Goal: Information Seeking & Learning: Learn about a topic

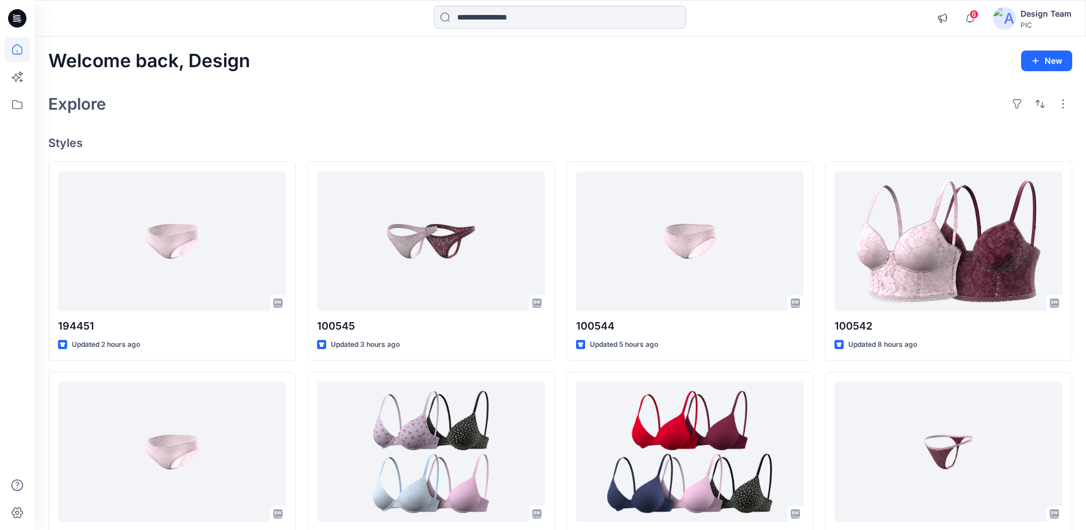
click at [605, 21] on input at bounding box center [560, 17] width 253 height 23
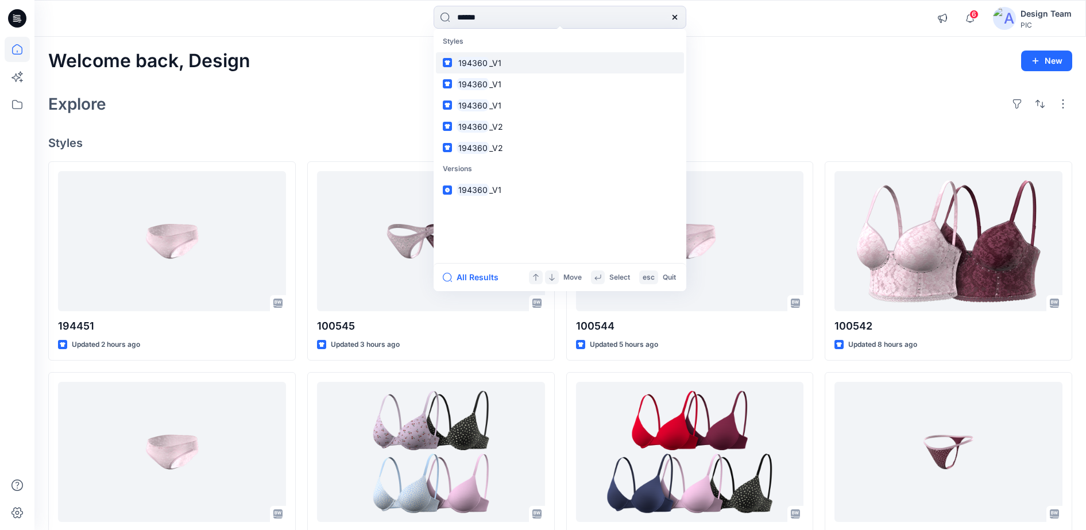
type input "******"
click at [484, 63] on mark "194360" at bounding box center [473, 62] width 33 height 13
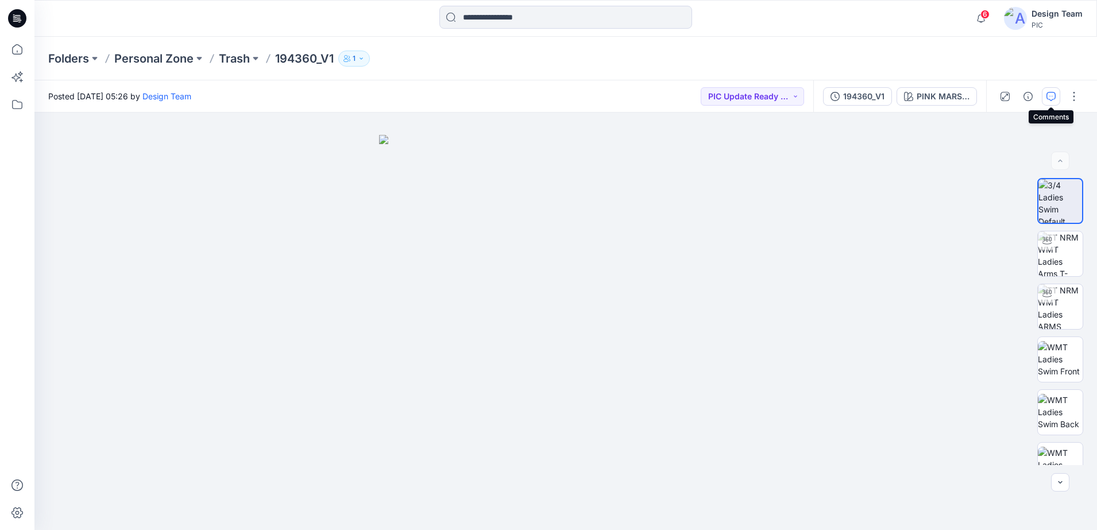
click at [1053, 95] on icon "button" at bounding box center [1051, 95] width 4 height 1
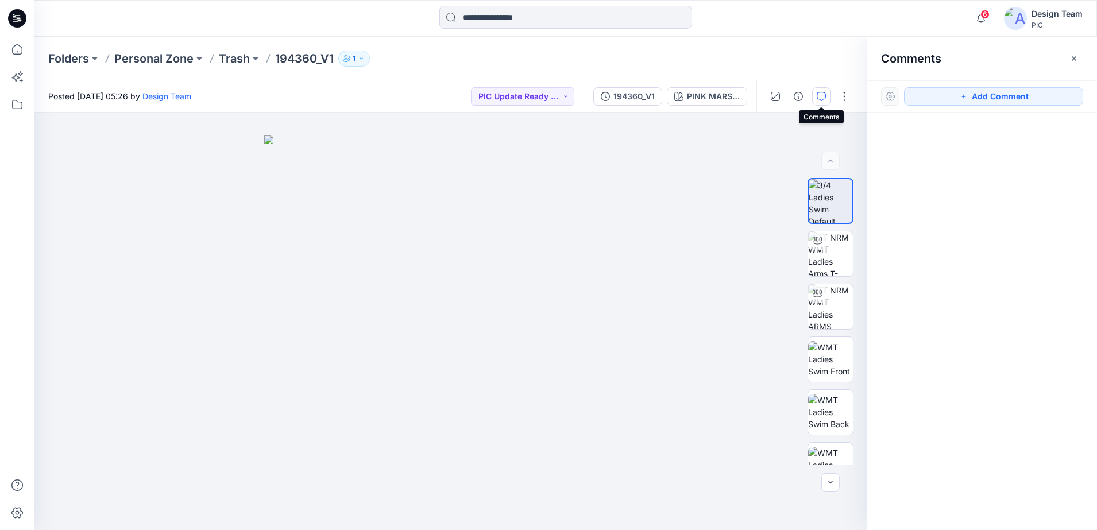
click at [822, 95] on icon "button" at bounding box center [821, 96] width 9 height 9
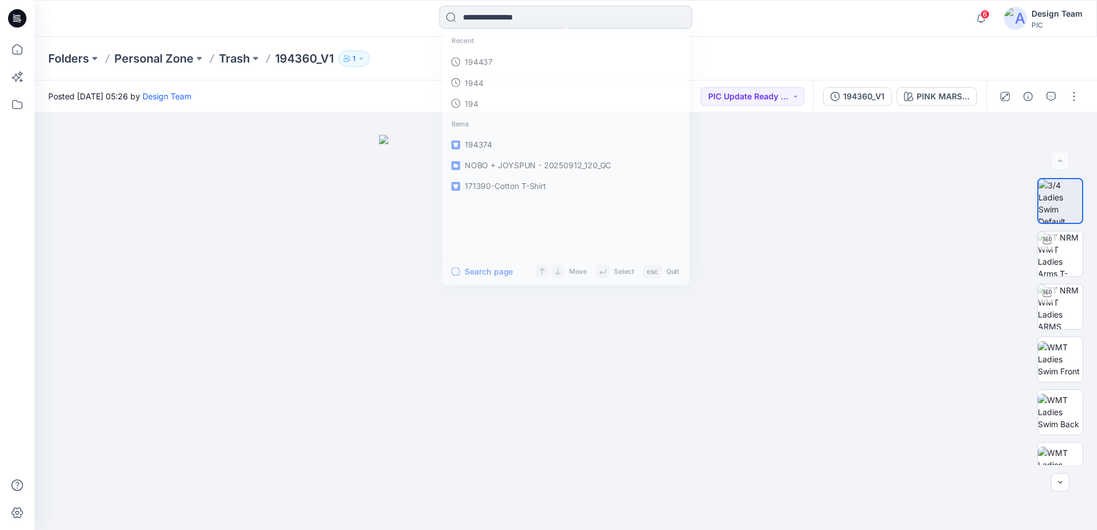
click at [497, 22] on input at bounding box center [565, 17] width 253 height 23
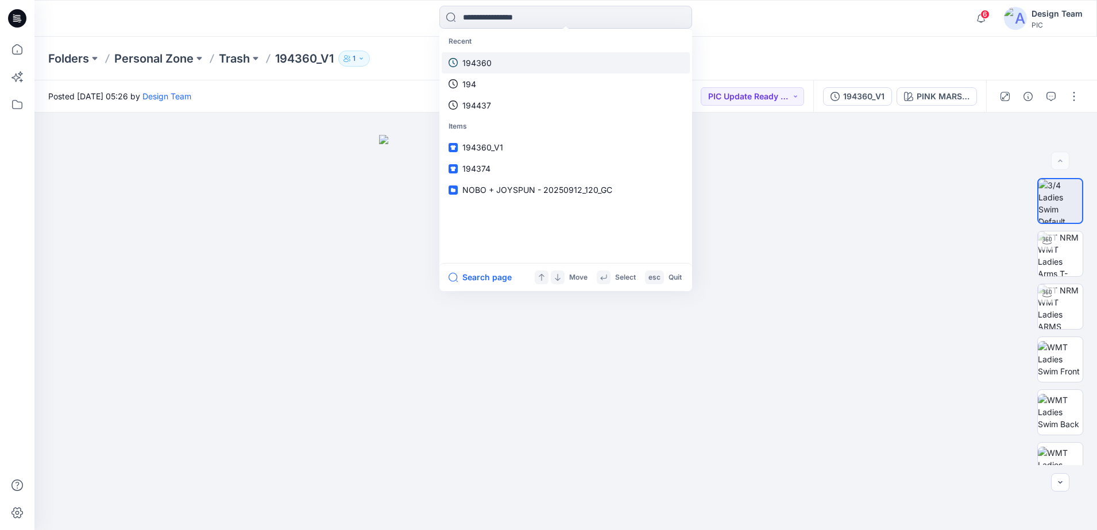
click at [482, 61] on p "194360" at bounding box center [476, 63] width 29 height 12
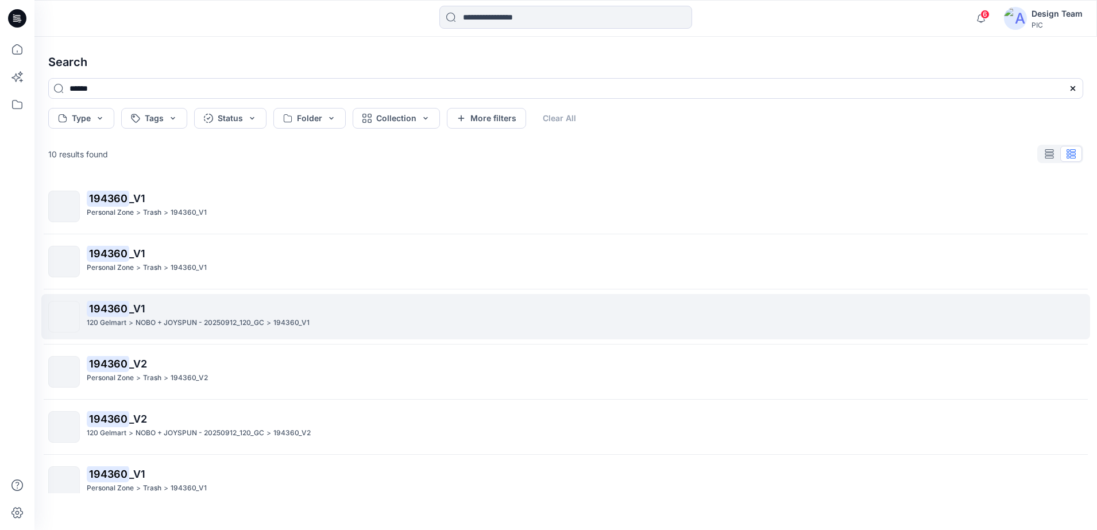
click at [136, 324] on p "NOBO + JOYSPUN - 20250912_120_GC" at bounding box center [200, 323] width 129 height 12
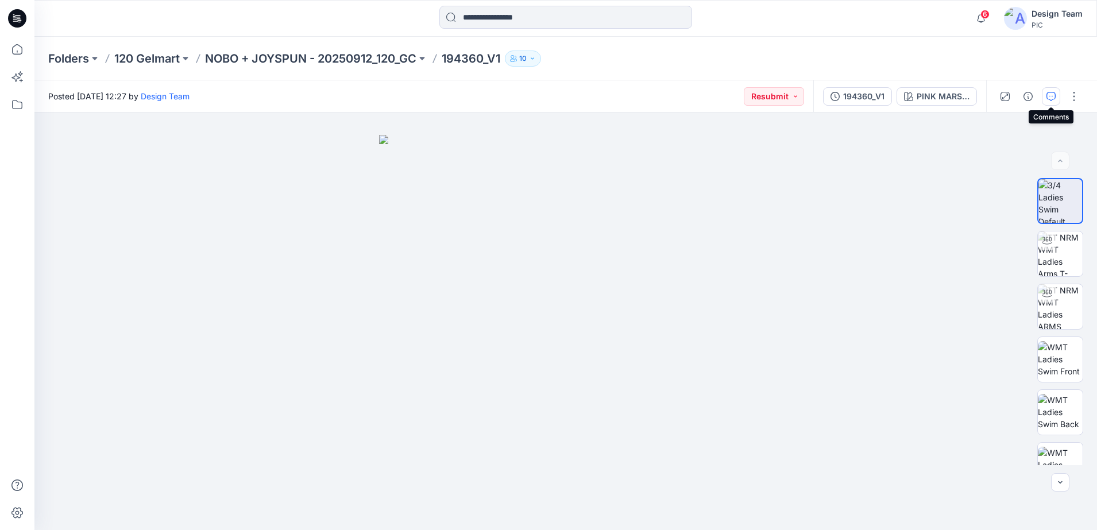
click at [1053, 102] on button "button" at bounding box center [1051, 96] width 18 height 18
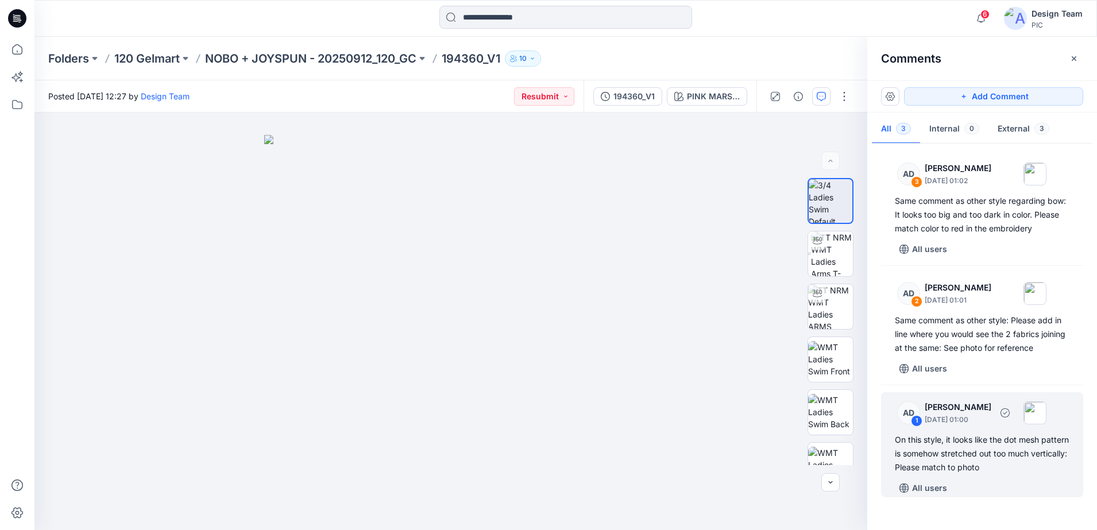
click at [911, 420] on div "1" at bounding box center [916, 420] width 11 height 11
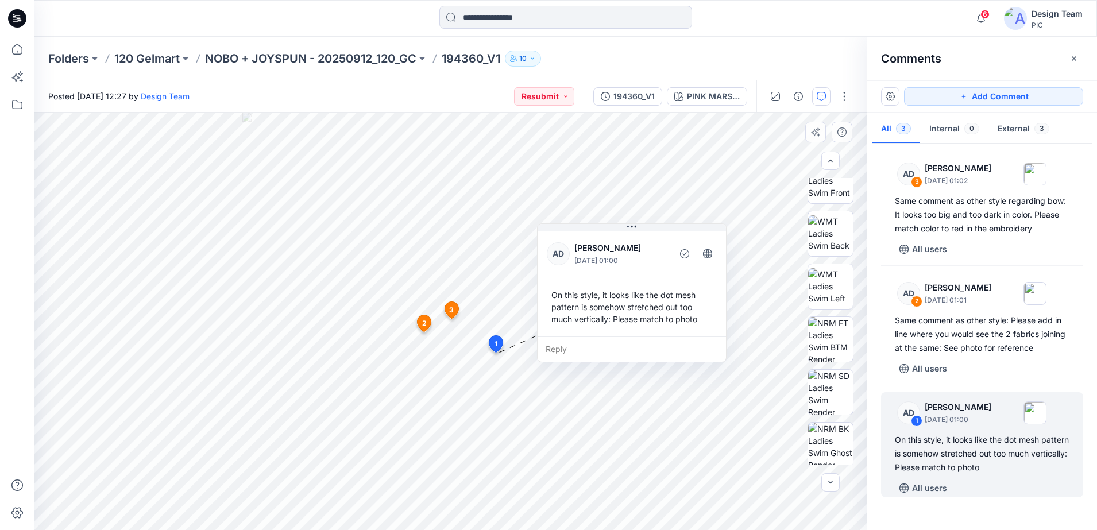
scroll to position [180, 0]
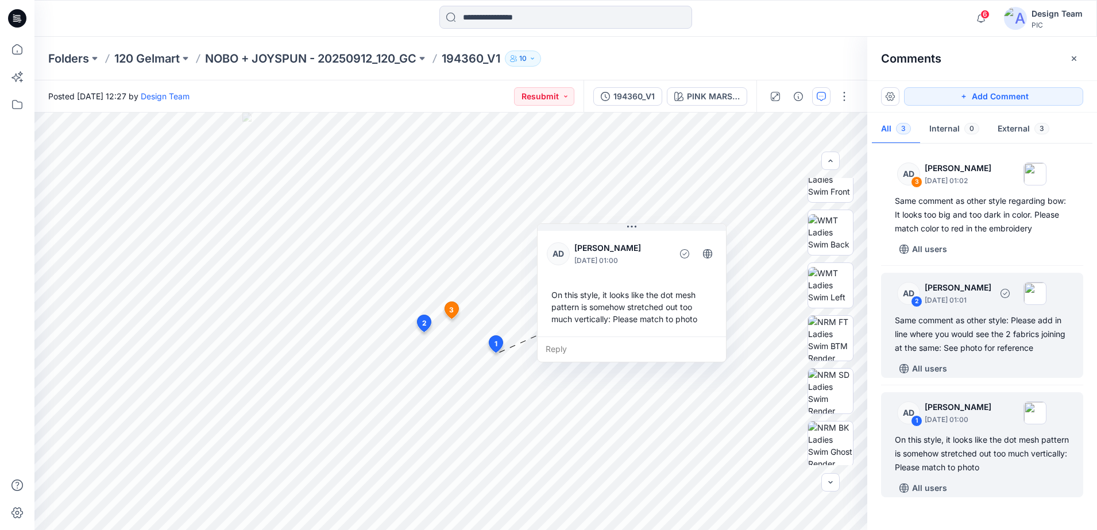
click at [918, 339] on div "Same comment as other style: Please add in line where you would see the 2 fabri…" at bounding box center [982, 334] width 175 height 41
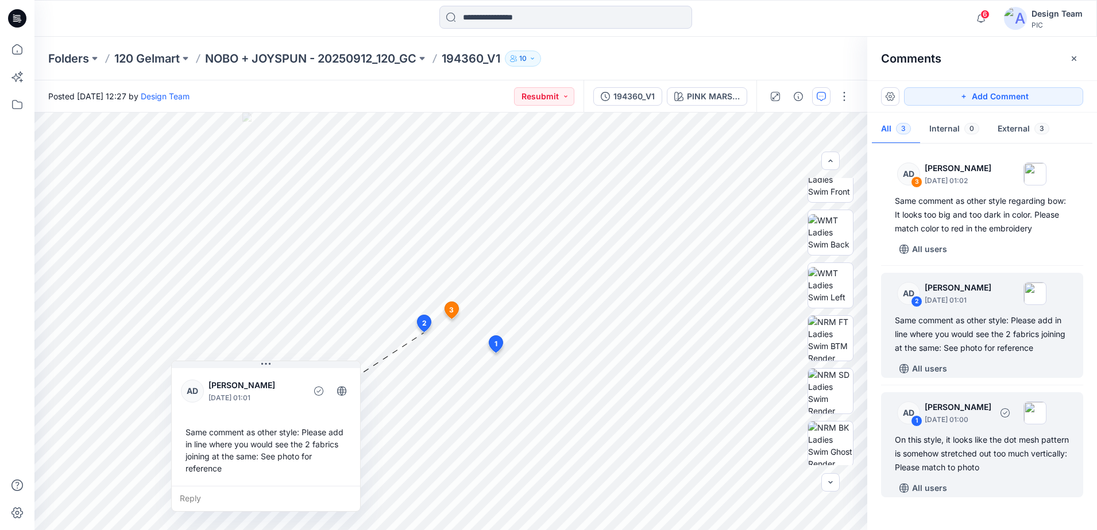
click at [943, 449] on div "On this style, it looks like the dot mesh pattern is somehow stretched out too …" at bounding box center [982, 453] width 175 height 41
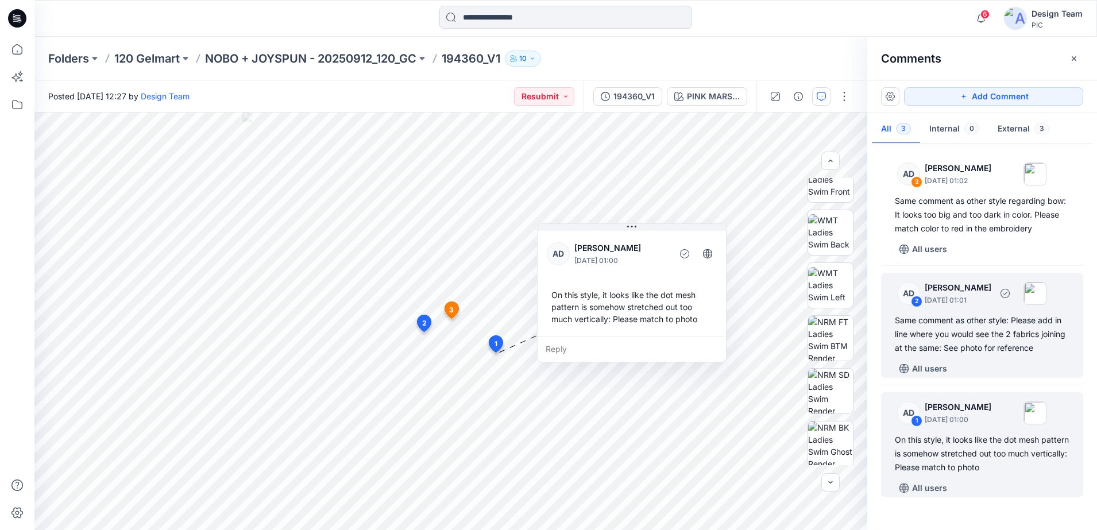
click at [949, 346] on div "Same comment as other style: Please add in line where you would see the 2 fabri…" at bounding box center [982, 334] width 175 height 41
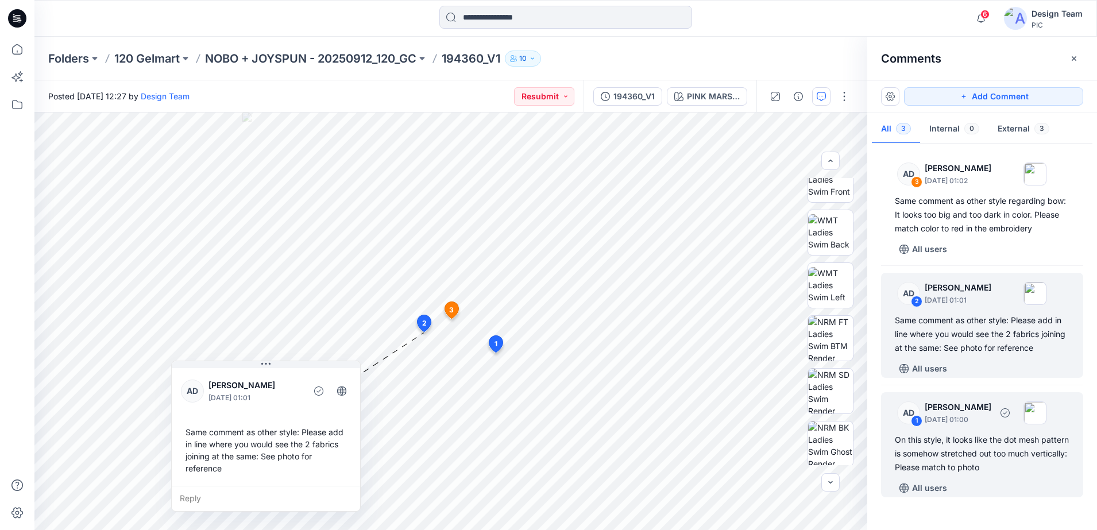
click at [934, 423] on p "[DATE] 01:00" at bounding box center [958, 419] width 67 height 11
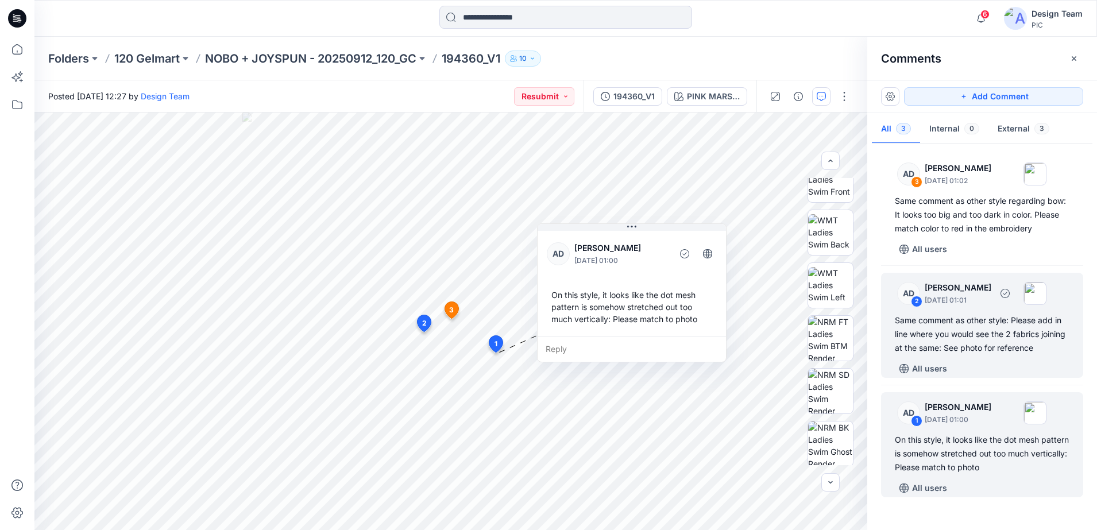
click at [932, 345] on div "Same comment as other style: Please add in line where you would see the 2 fabri…" at bounding box center [982, 334] width 175 height 41
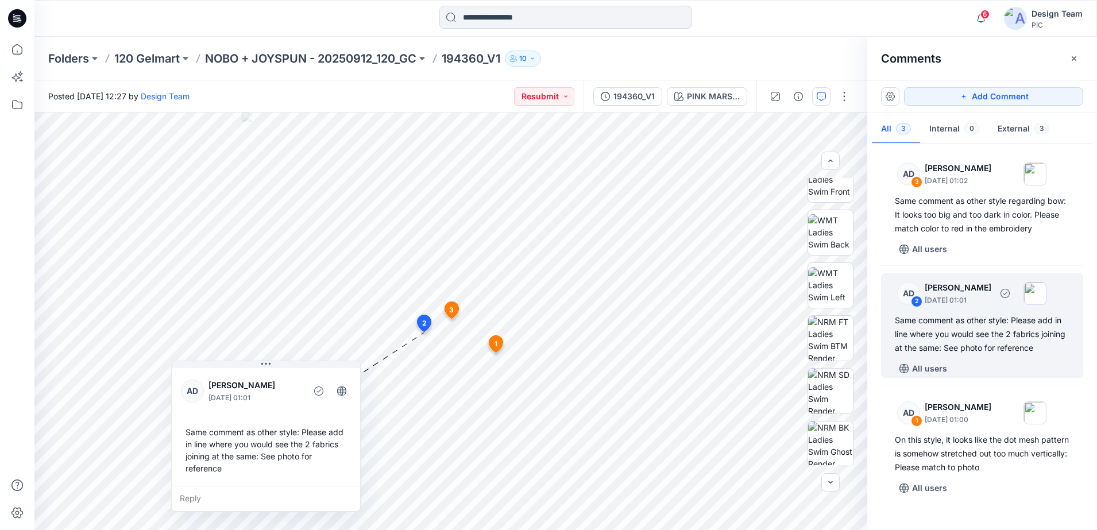
click at [1003, 305] on div "AD 2 [PERSON_NAME] [DATE] 01:01" at bounding box center [967, 293] width 158 height 32
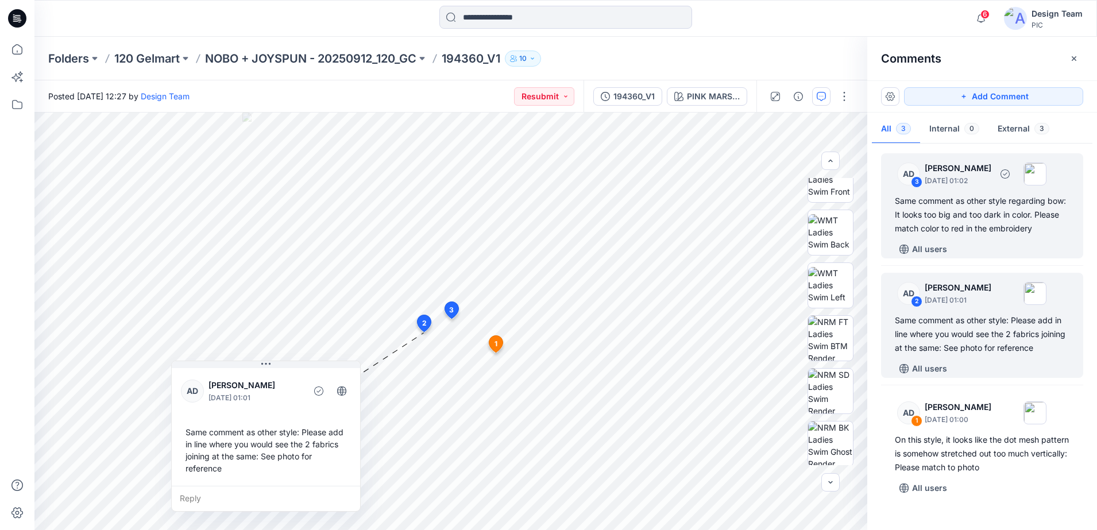
click at [989, 212] on div "Same comment as other style regarding bow: It looks too big and too dark in col…" at bounding box center [982, 214] width 175 height 41
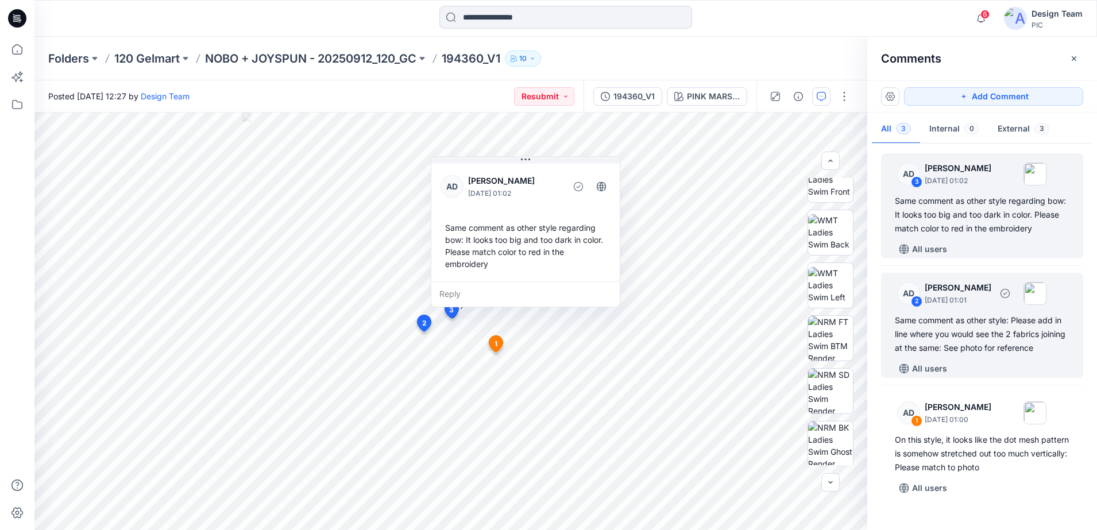
click at [991, 288] on p "[PERSON_NAME]" at bounding box center [958, 288] width 67 height 14
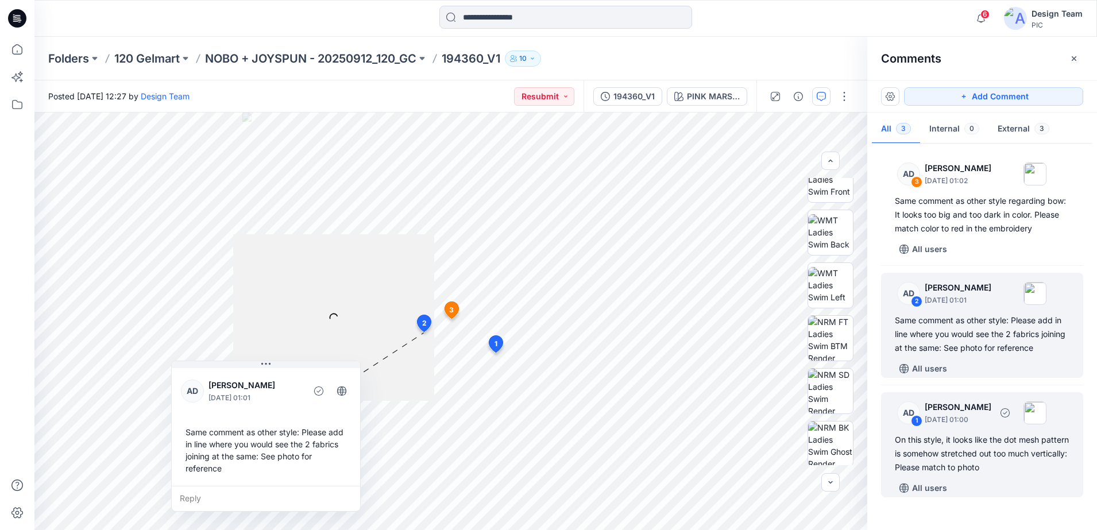
click at [981, 433] on div "On this style, it looks like the dot mesh pattern is somehow stretched out too …" at bounding box center [982, 453] width 175 height 41
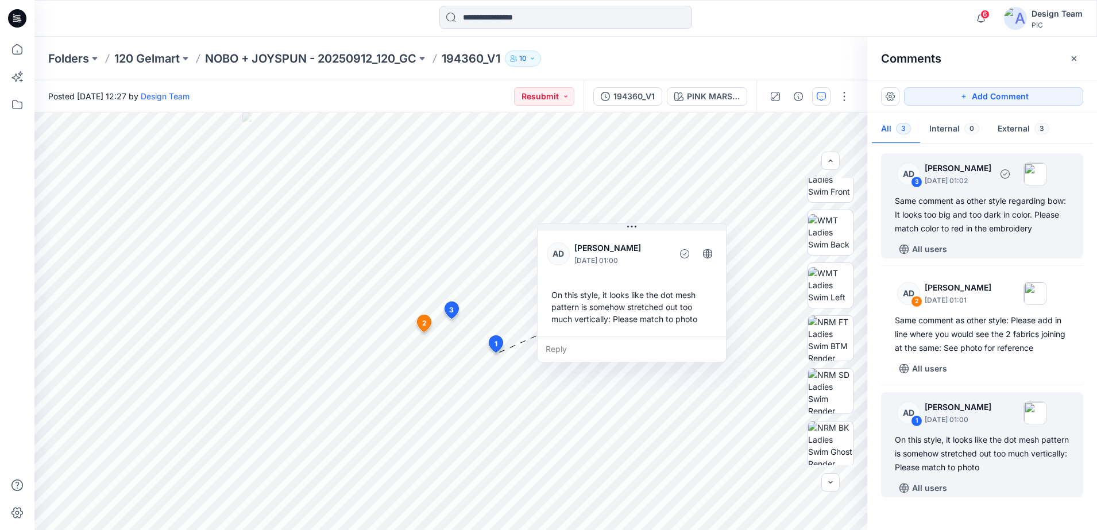
click at [988, 202] on div "Same comment as other style regarding bow: It looks too big and too dark in col…" at bounding box center [982, 214] width 175 height 41
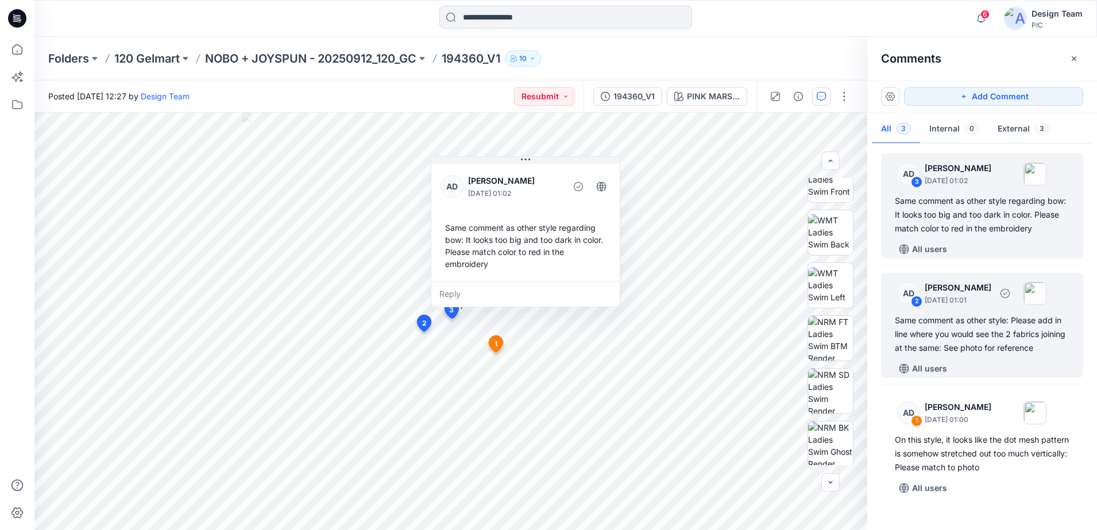
click at [990, 288] on p "[PERSON_NAME]" at bounding box center [958, 288] width 67 height 14
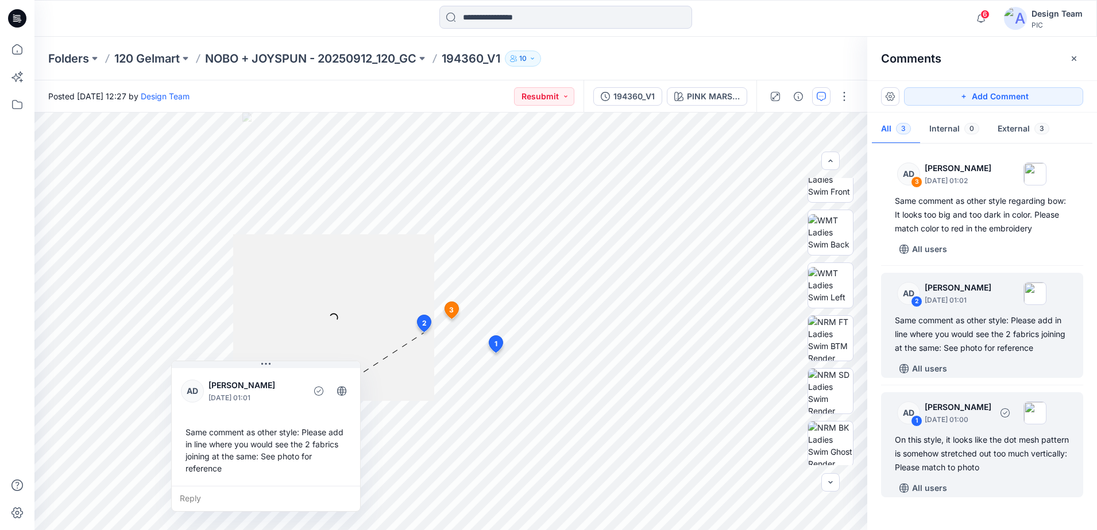
click at [957, 434] on div "On this style, it looks like the dot mesh pattern is somehow stretched out too …" at bounding box center [982, 453] width 175 height 41
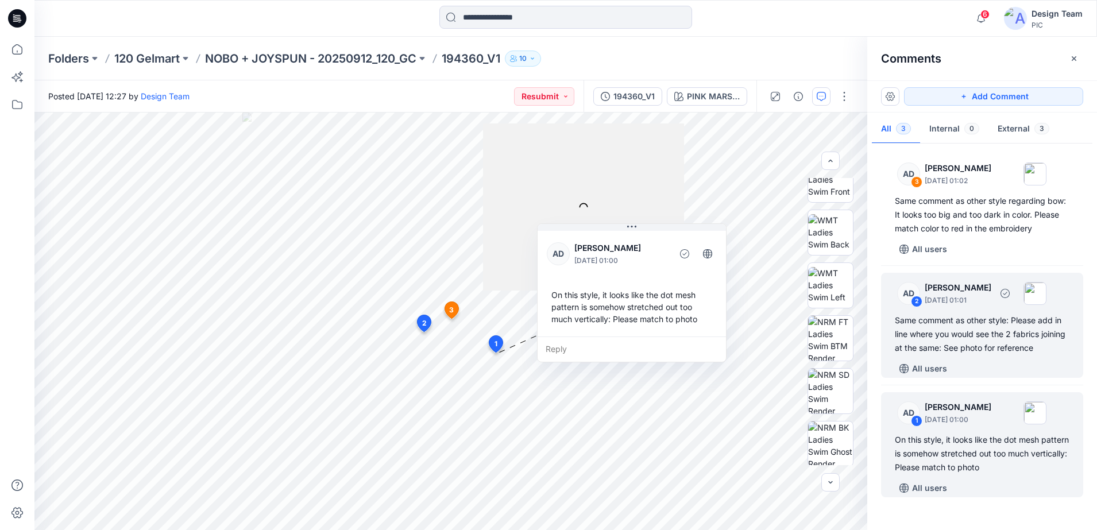
click at [952, 353] on div "Same comment as other style: Please add in line where you would see the 2 fabri…" at bounding box center [982, 334] width 175 height 41
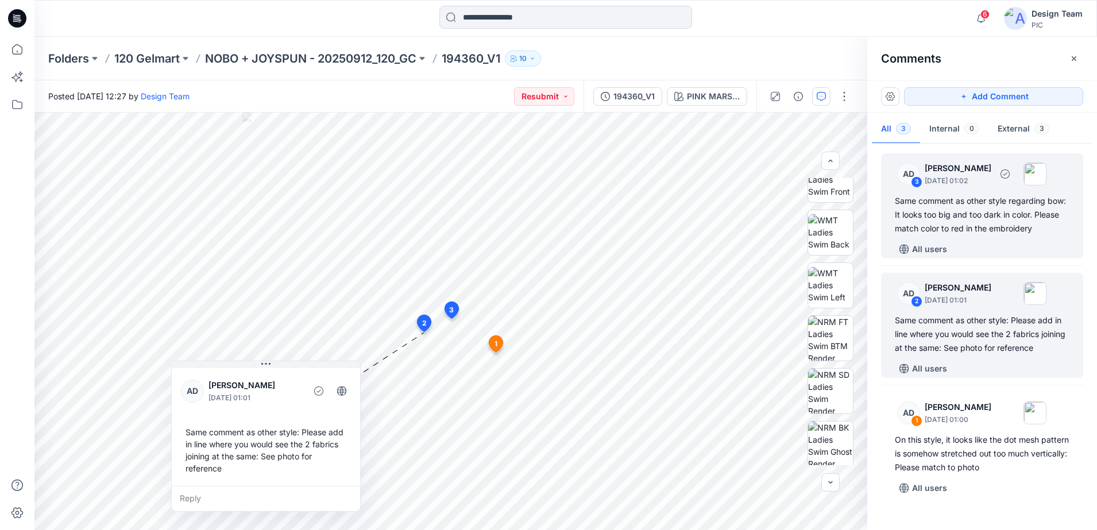
click at [969, 231] on div "Same comment as other style regarding bow: It looks too big and too dark in col…" at bounding box center [982, 214] width 175 height 41
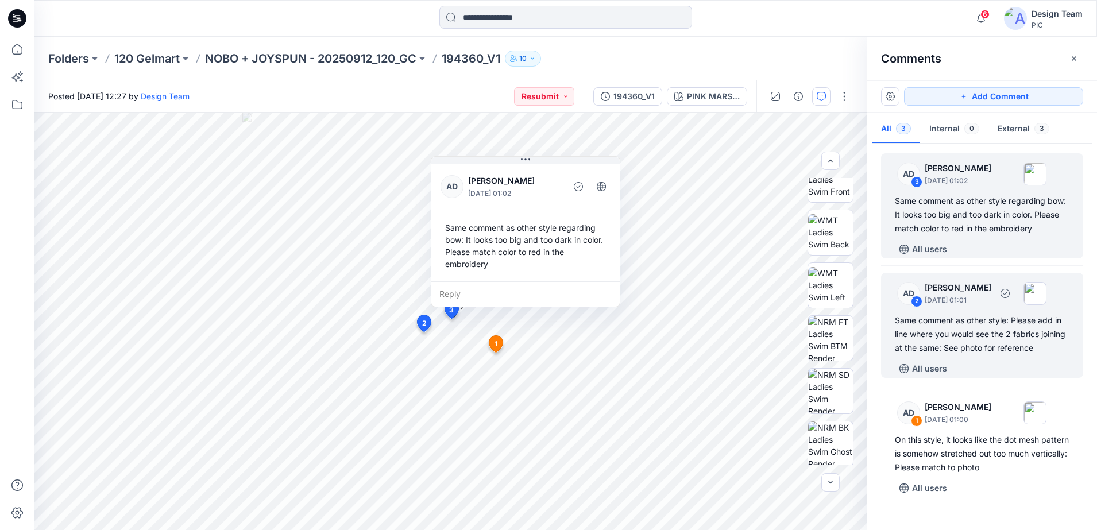
click at [991, 296] on p "[DATE] 01:01" at bounding box center [958, 300] width 67 height 11
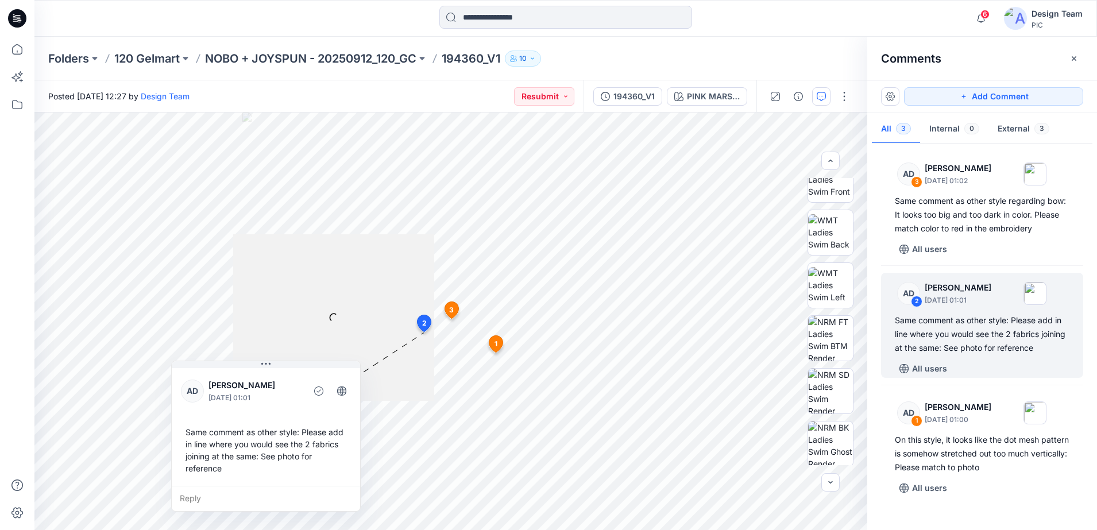
click at [999, 388] on div "AD 3 [PERSON_NAME] [DATE] 01:02 Same comment as other style regarding bow: It l…" at bounding box center [982, 333] width 230 height 375
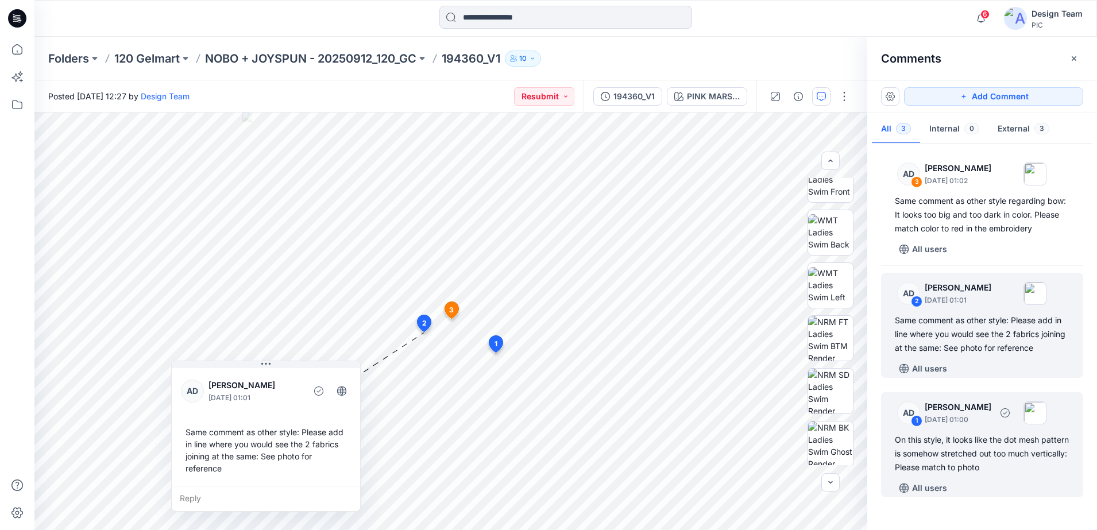
click at [989, 448] on div "On this style, it looks like the dot mesh pattern is somehow stretched out too …" at bounding box center [982, 453] width 175 height 41
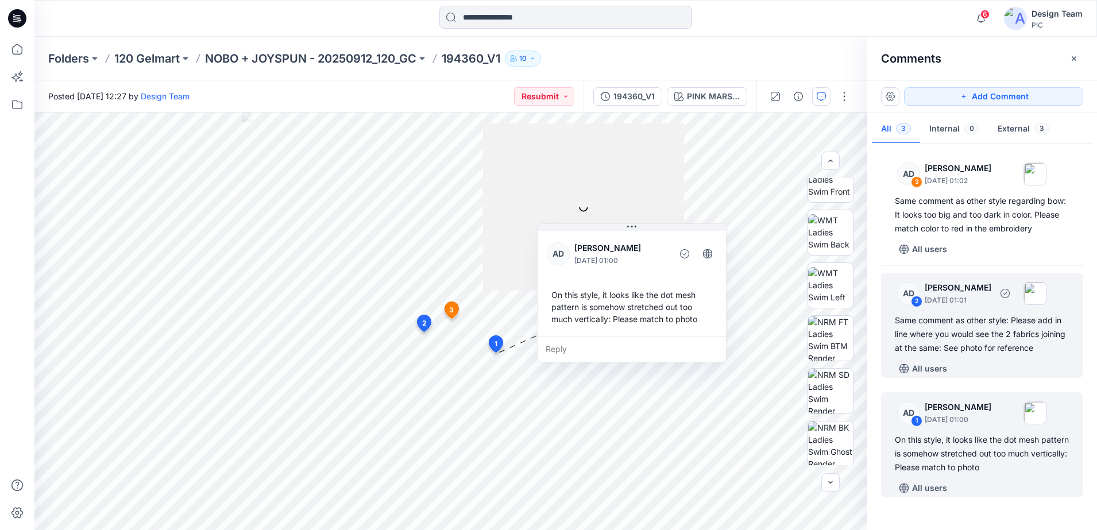
click at [962, 341] on div "Same comment as other style: Please add in line where you would see the 2 fabri…" at bounding box center [982, 334] width 175 height 41
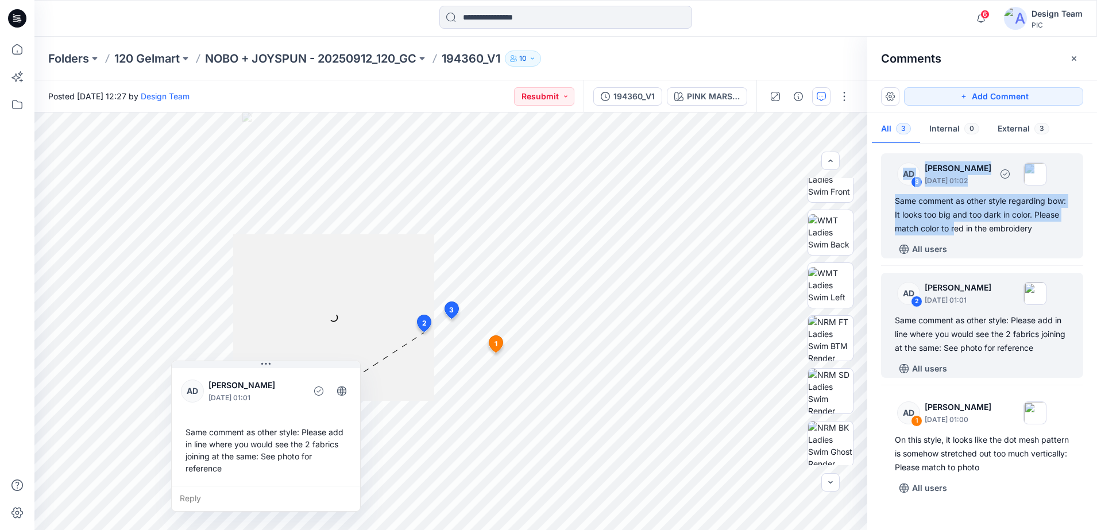
click at [959, 238] on div "AD 3 [PERSON_NAME] [DATE] 01:02 Same comment as other style regarding bow: It l…" at bounding box center [982, 205] width 202 height 105
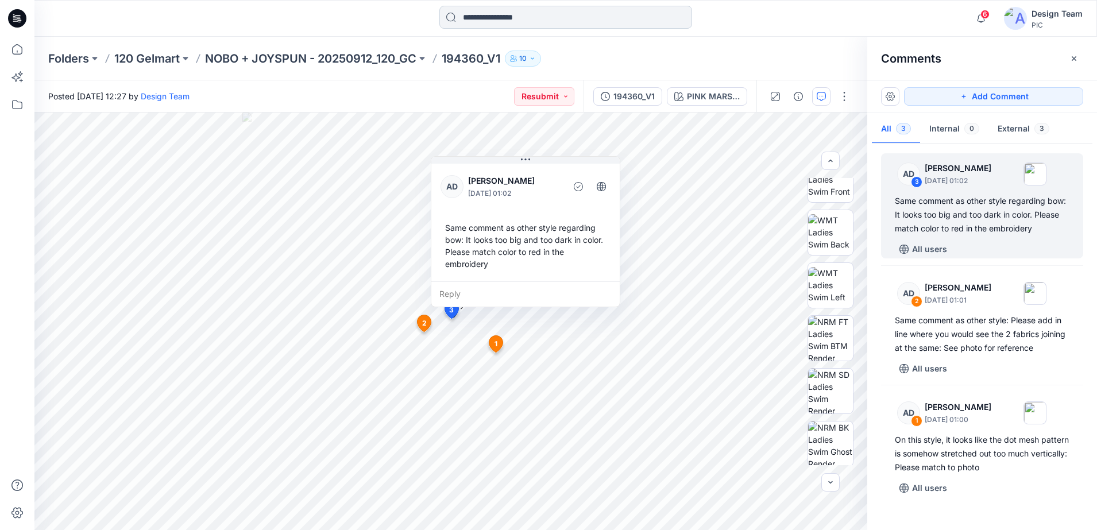
click at [543, 18] on input at bounding box center [565, 17] width 253 height 23
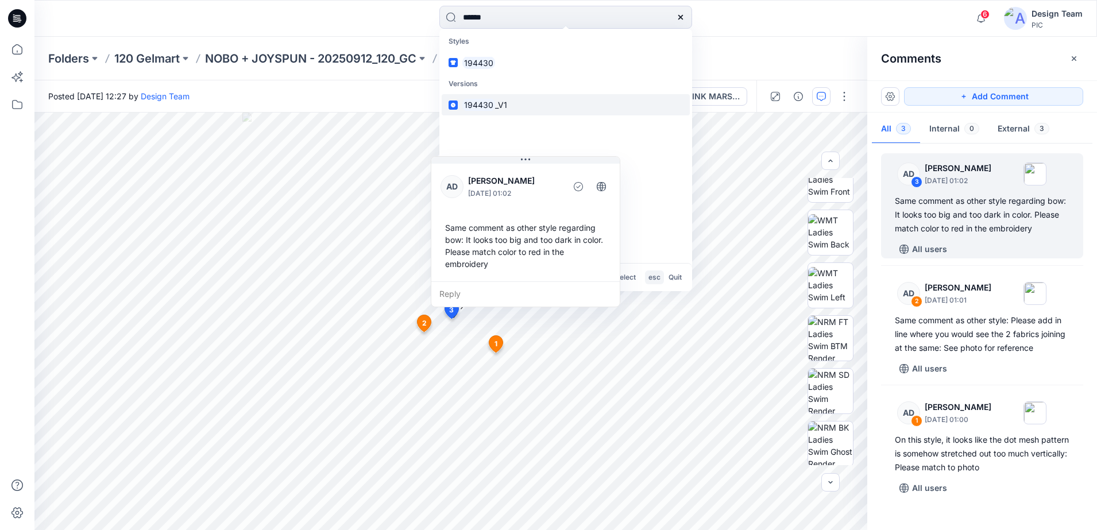
type input "******"
click at [515, 102] on link "194430 _V1" at bounding box center [566, 104] width 248 height 21
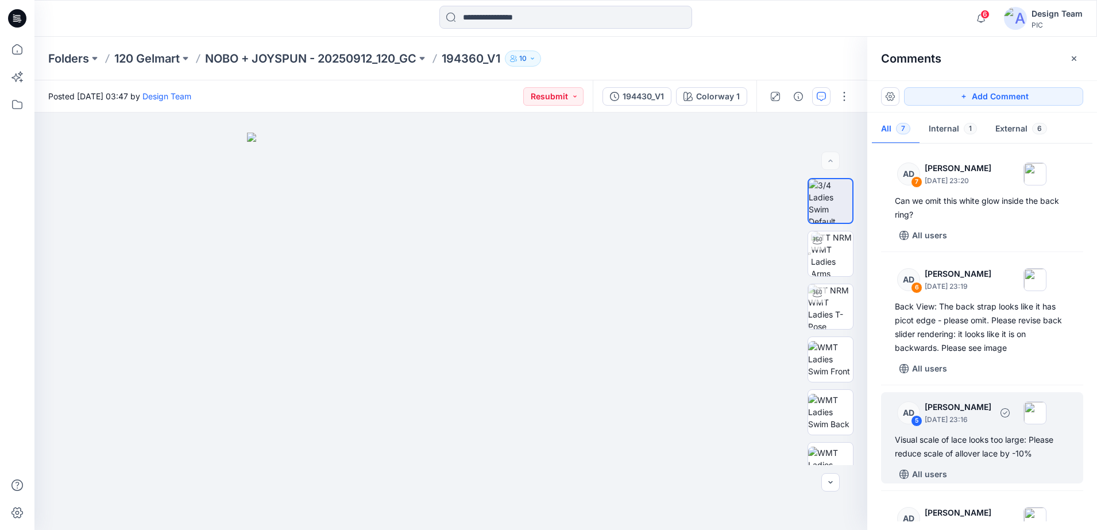
click at [908, 420] on div "AD" at bounding box center [908, 412] width 23 height 23
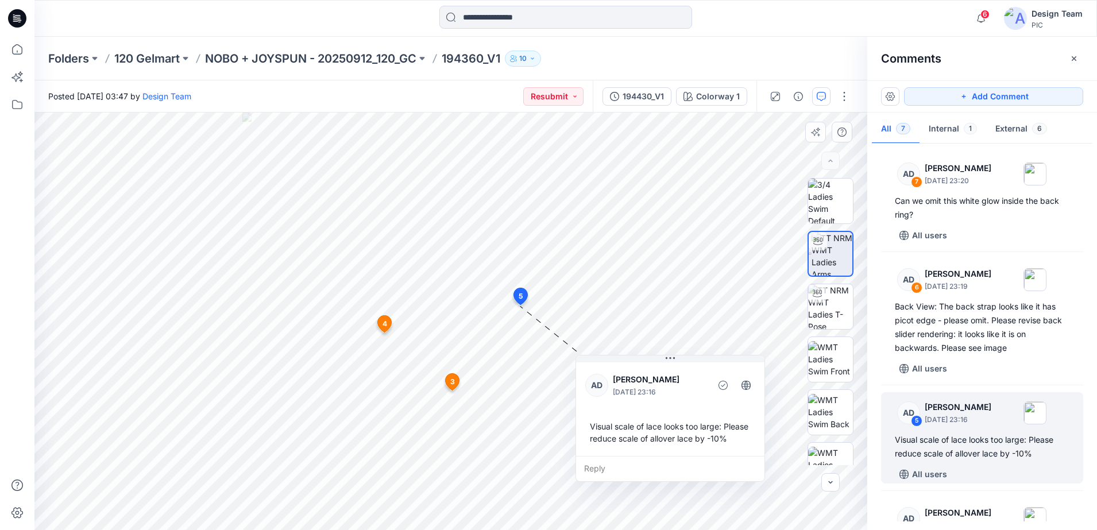
drag, startPoint x: 605, startPoint y: 368, endPoint x: 685, endPoint y: 408, distance: 89.4
click at [683, 408] on div "AD [PERSON_NAME] [DATE] 23:16 Visual scale of lace looks too large: Please redu…" at bounding box center [670, 408] width 188 height 96
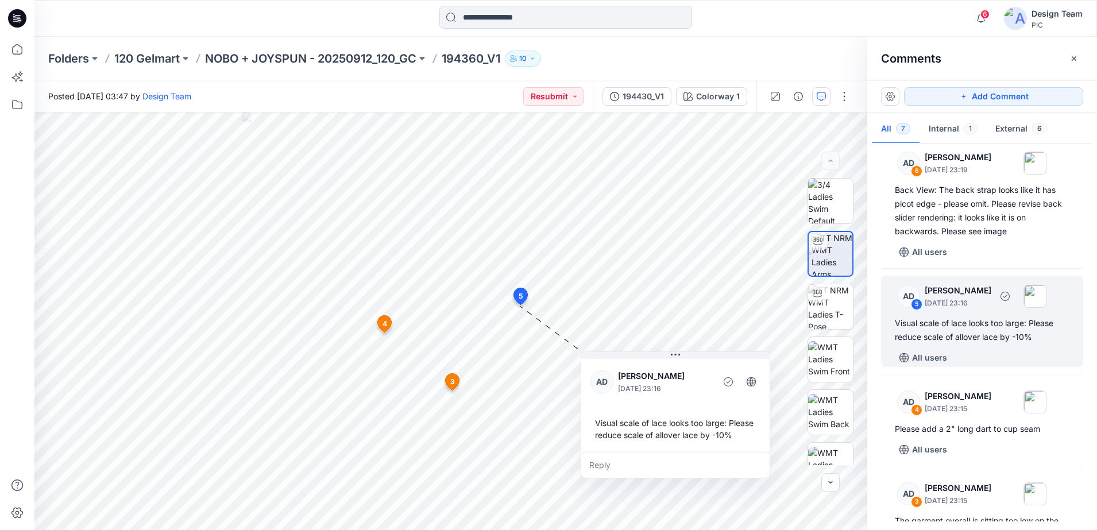
scroll to position [215, 0]
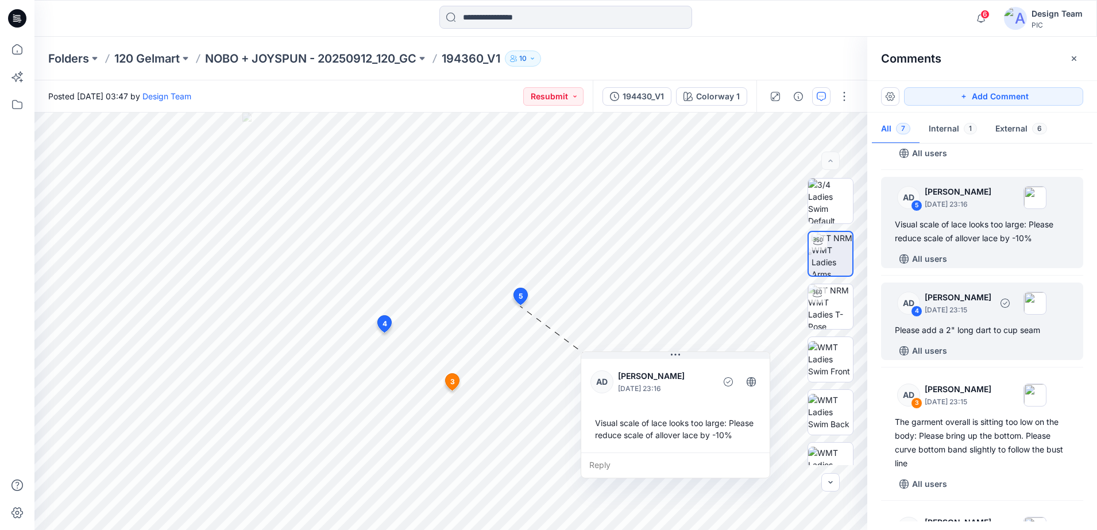
click at [911, 318] on div "AD 4 [PERSON_NAME] [DATE] 23:15" at bounding box center [967, 303] width 158 height 32
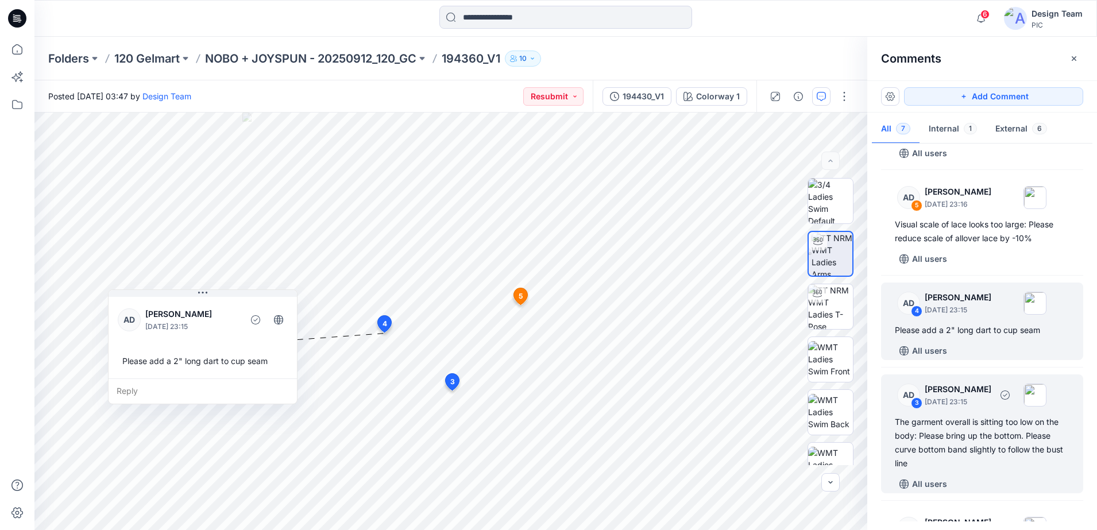
click at [925, 412] on div "AD 3 [PERSON_NAME] [DATE] 23:15 The garment overall is sitting too low on the b…" at bounding box center [982, 433] width 202 height 119
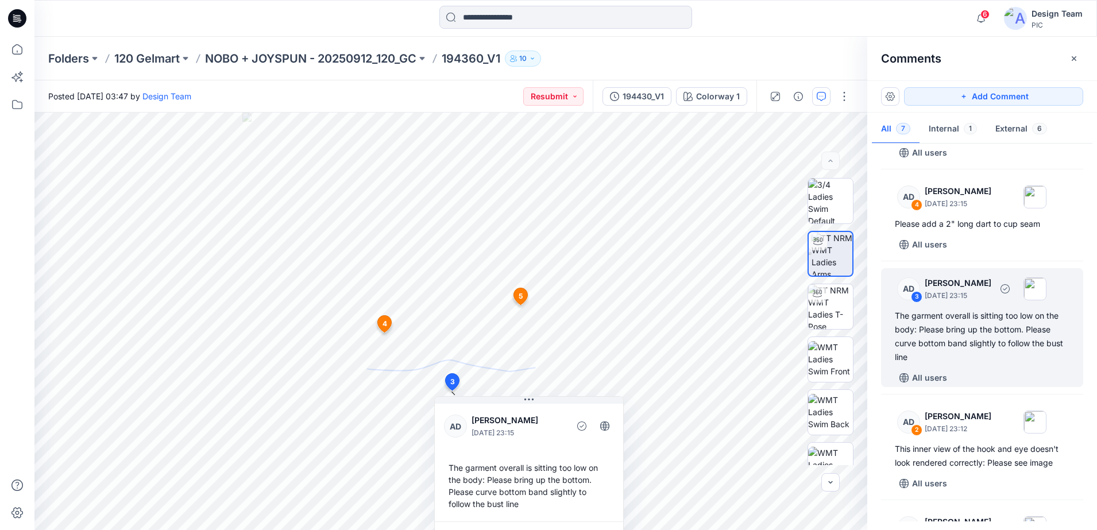
scroll to position [359, 0]
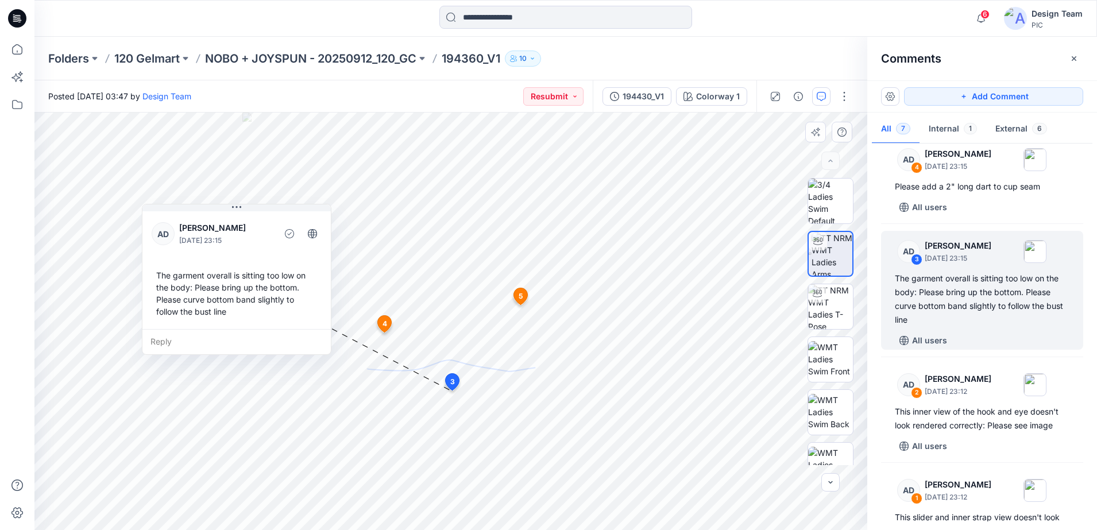
drag, startPoint x: 536, startPoint y: 433, endPoint x: 274, endPoint y: 246, distance: 321.6
click at [274, 246] on div at bounding box center [274, 234] width 3 height 32
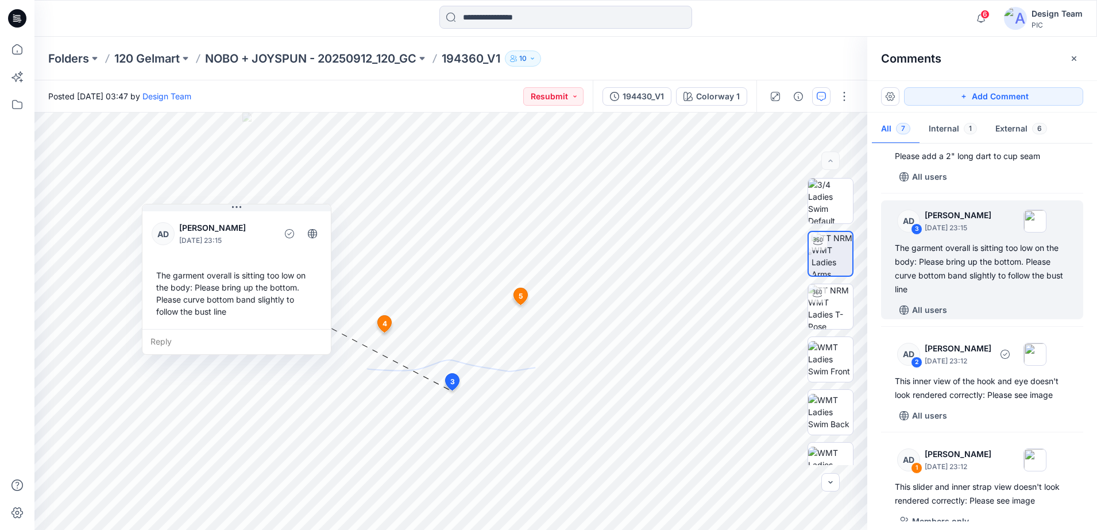
scroll to position [405, 0]
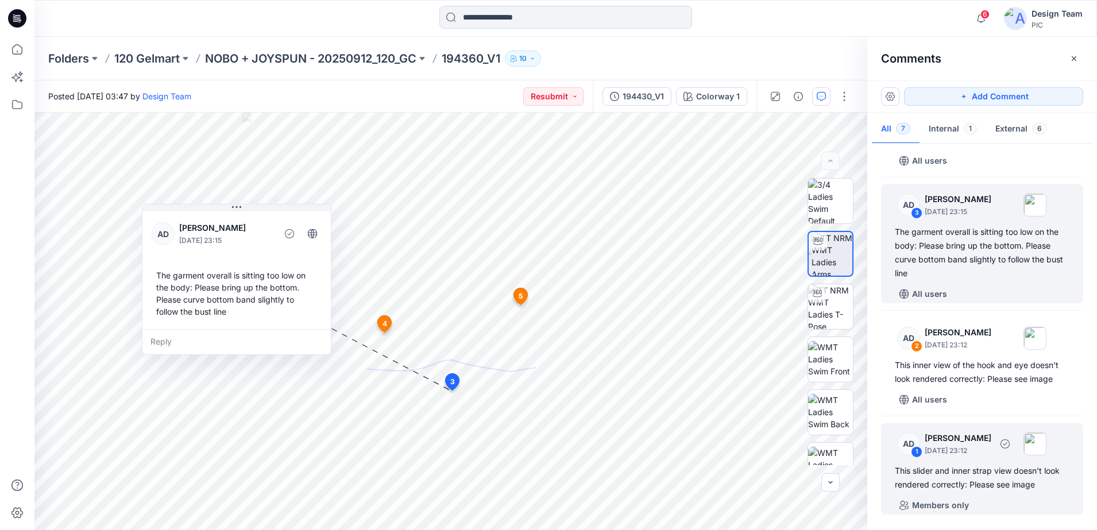
click at [935, 454] on p "[DATE] 23:12" at bounding box center [958, 450] width 67 height 11
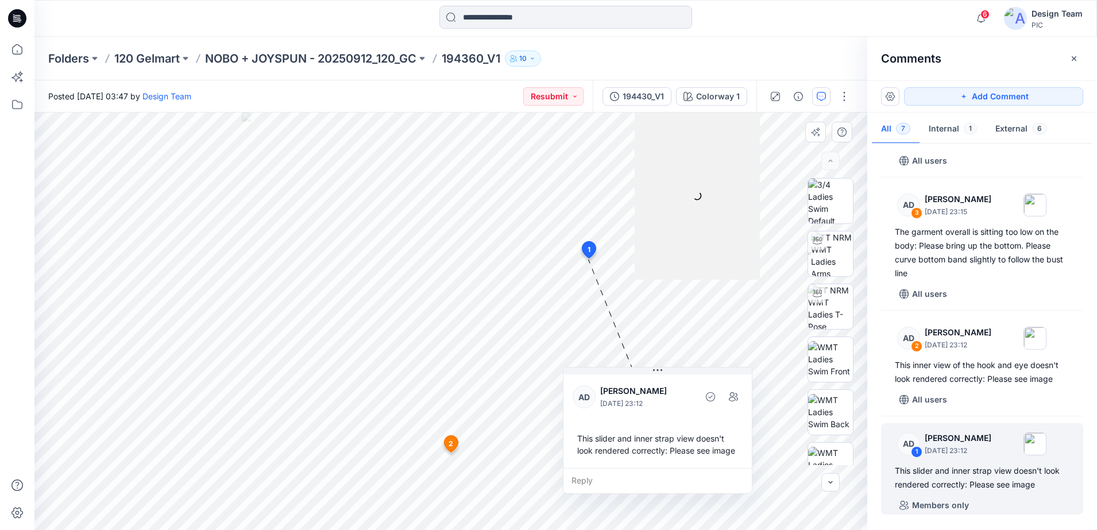
drag, startPoint x: 694, startPoint y: 338, endPoint x: 686, endPoint y: 441, distance: 103.1
click at [686, 441] on div "This slider and inner strap view doesn't look rendered correctly: Please see im…" at bounding box center [658, 444] width 170 height 33
